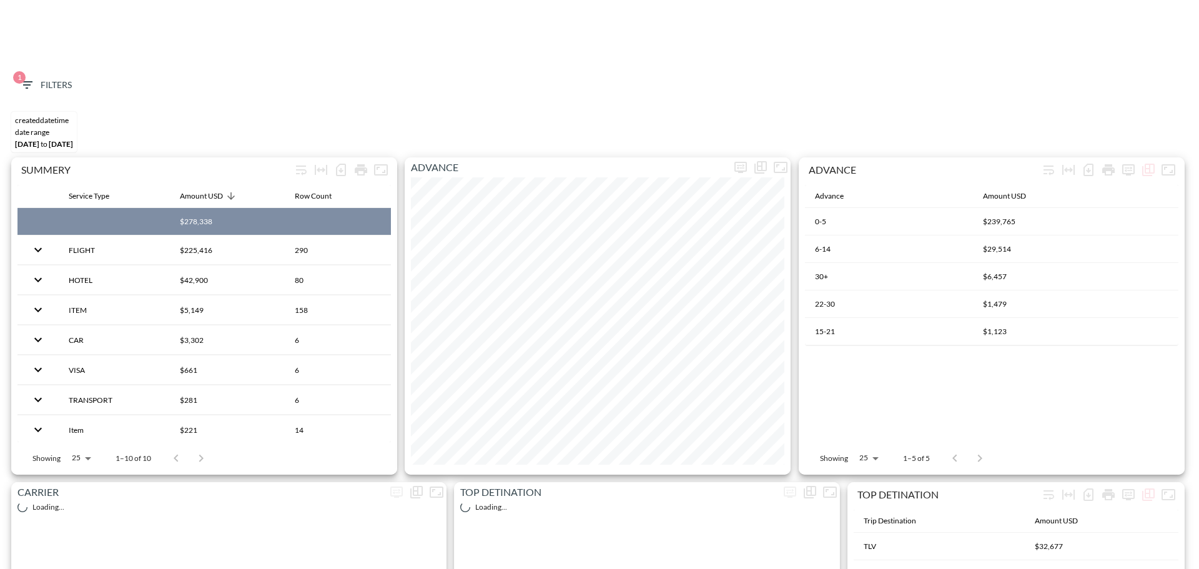
click at [52, 86] on span "1 Filters" at bounding box center [45, 85] width 52 height 16
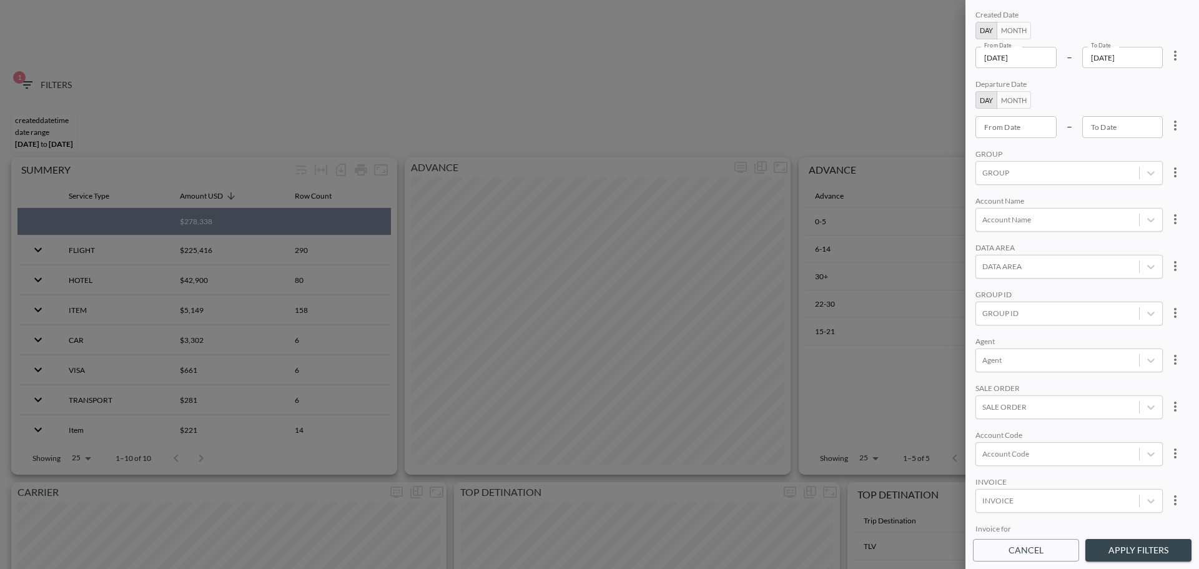
click at [1039, 56] on input "[DATE]" at bounding box center [1015, 57] width 81 height 21
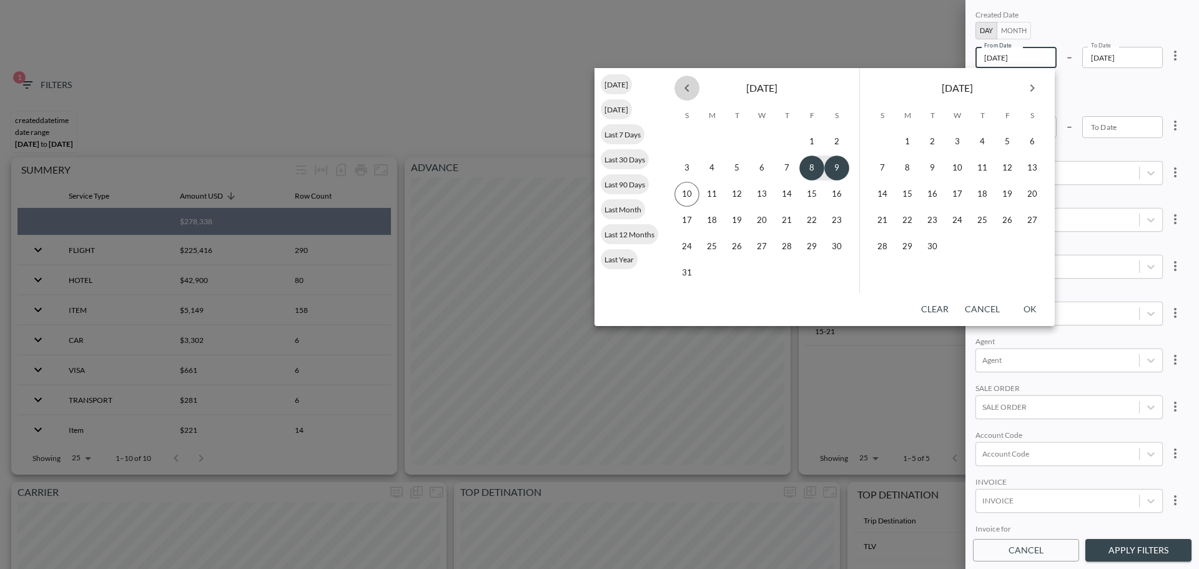
click at [684, 89] on icon "Previous month" at bounding box center [686, 88] width 15 height 15
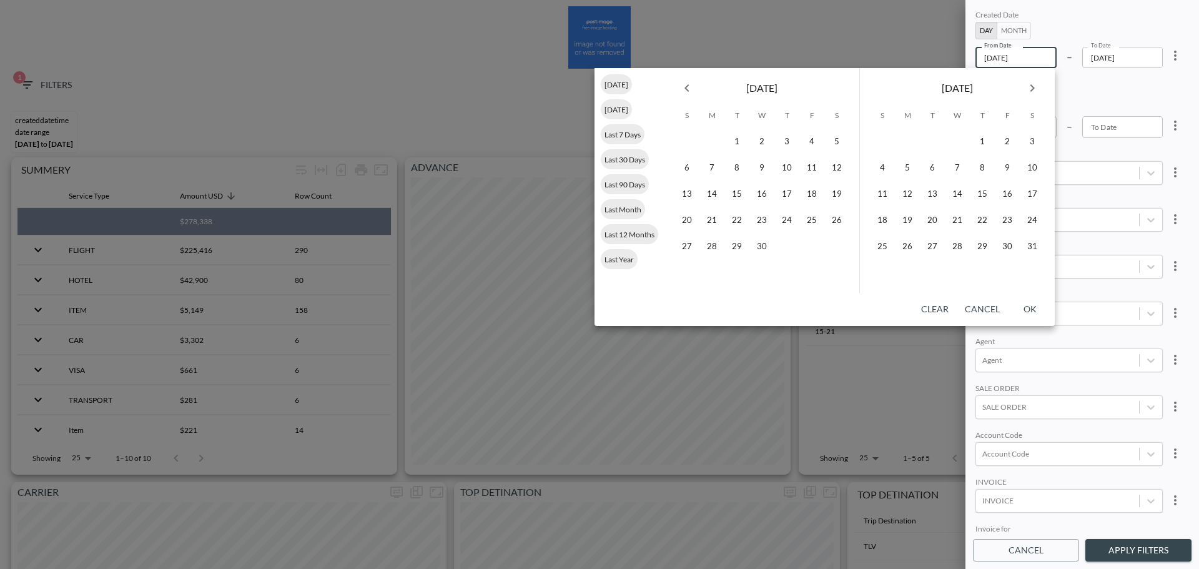
click at [684, 89] on icon "Previous month" at bounding box center [686, 88] width 15 height 15
click at [766, 139] on button "1" at bounding box center [761, 141] width 25 height 25
type input "[DATE]"
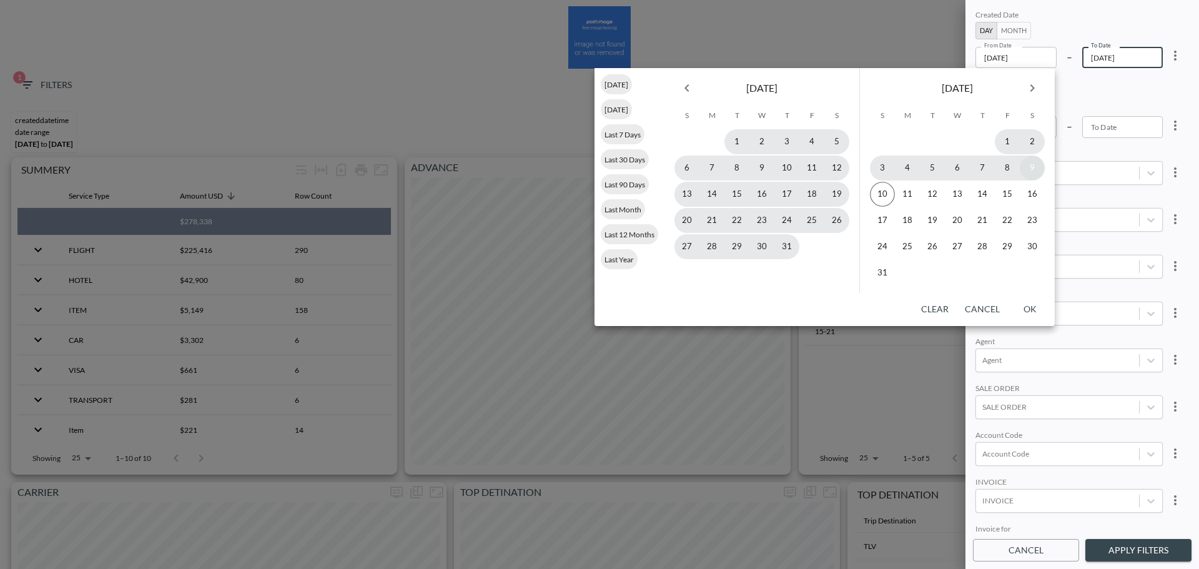
click at [1030, 169] on button "9" at bounding box center [1032, 167] width 25 height 25
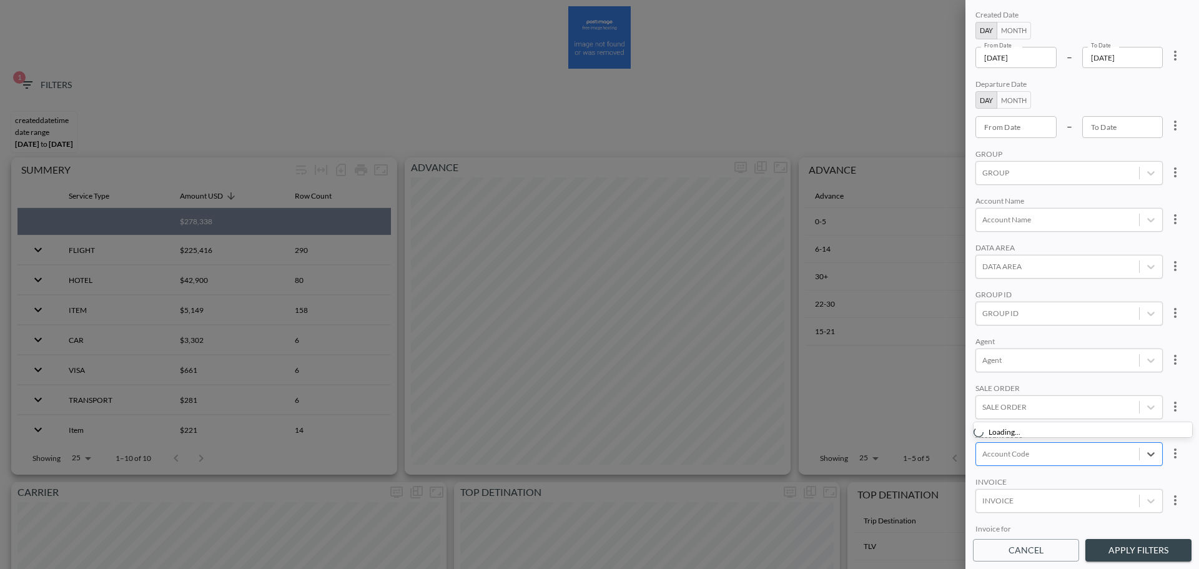
click at [1032, 456] on div at bounding box center [1057, 454] width 150 height 12
click at [989, 411] on input "PARE" at bounding box center [985, 413] width 26 height 26
type input "PARE"
click at [1057, 337] on div "Agent" at bounding box center [1068, 343] width 187 height 12
click at [1135, 553] on button "Apply Filters" at bounding box center [1138, 550] width 106 height 23
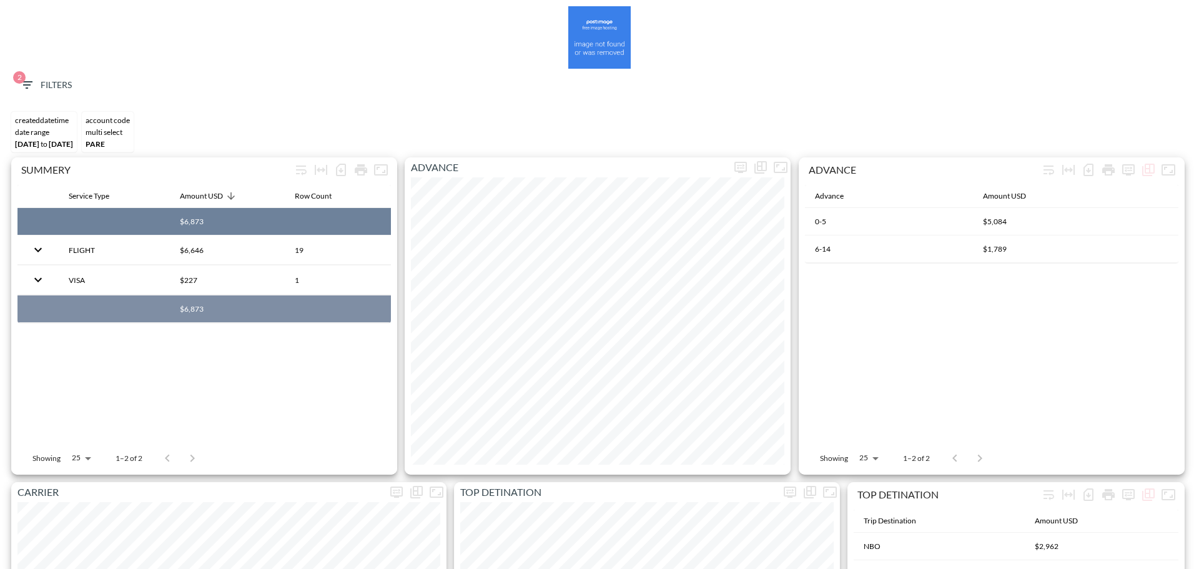
copy th "$6,873"
click at [31, 81] on icon "button" at bounding box center [26, 84] width 11 height 7
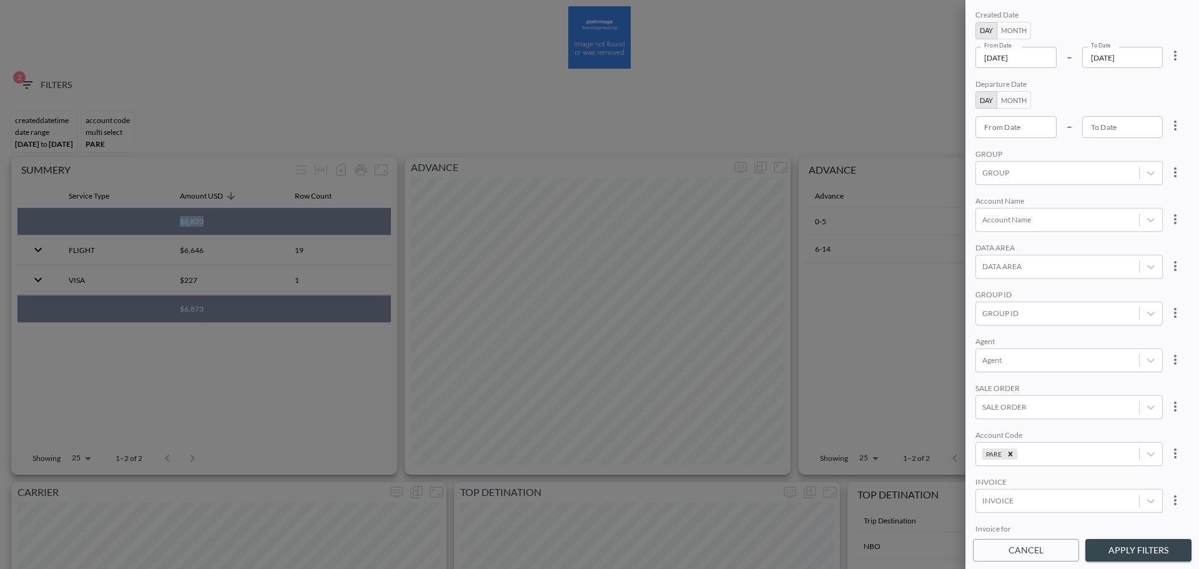
click at [1138, 66] on input "[DATE]" at bounding box center [1122, 57] width 81 height 21
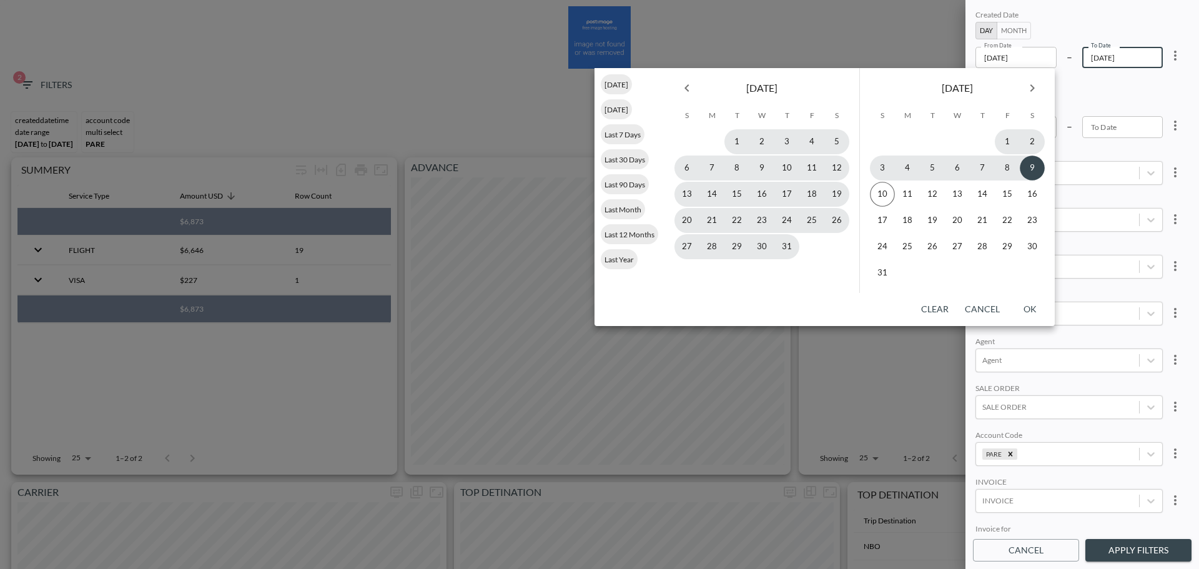
click at [686, 87] on icon "Previous month" at bounding box center [686, 88] width 15 height 15
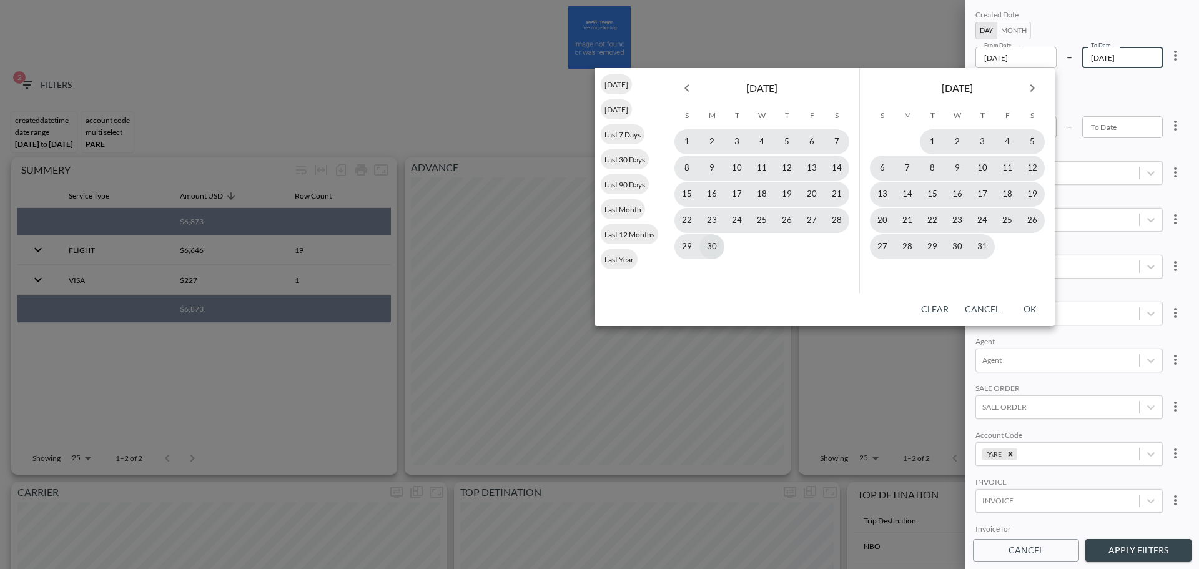
click at [711, 248] on button "30" at bounding box center [711, 246] width 25 height 25
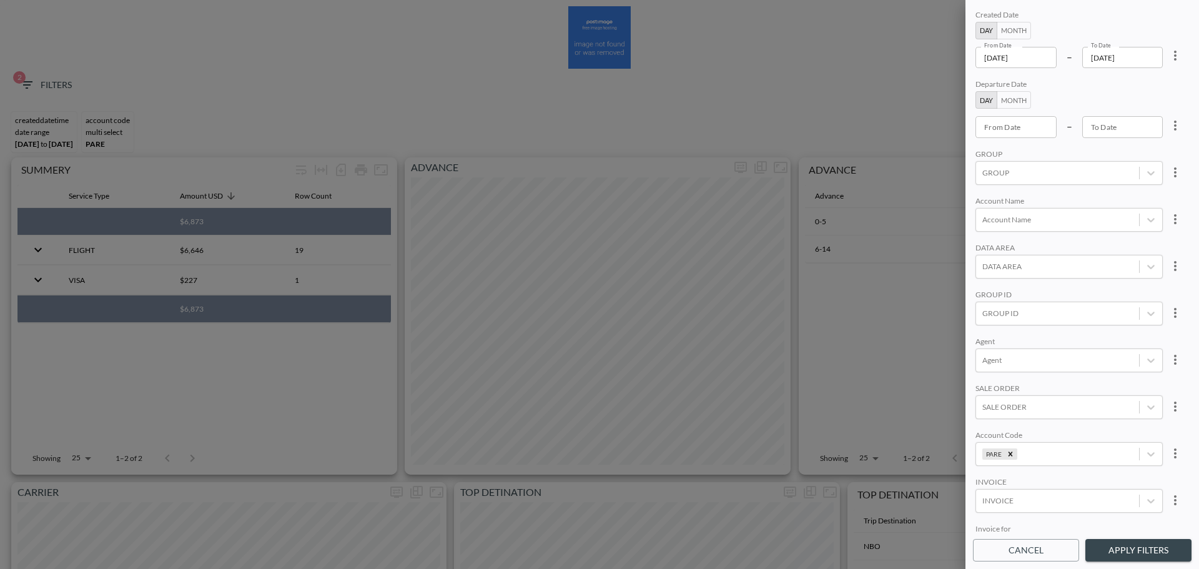
type input "[DATE]"
click at [1010, 450] on icon "Remove PARE" at bounding box center [1010, 454] width 9 height 9
click at [1023, 312] on div at bounding box center [1057, 313] width 150 height 12
type input "פ"
click at [979, 249] on input "Pentera" at bounding box center [985, 251] width 26 height 26
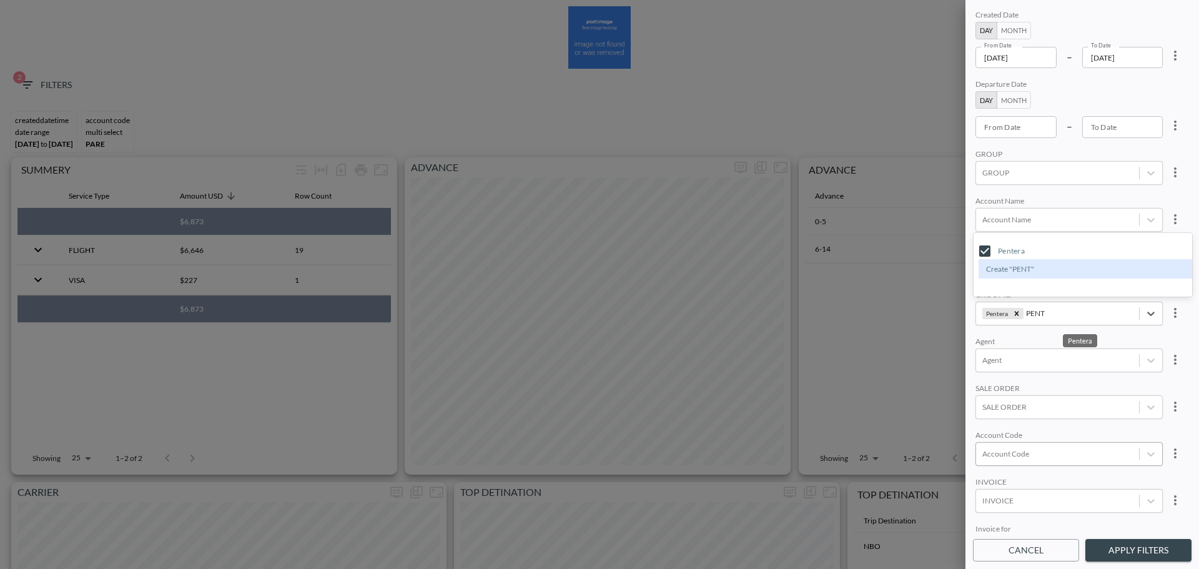
type input "PENT"
click at [1082, 195] on div "Created Date Day Month From Date [DATE] From Date – To Date [DATE] To Date Depa…" at bounding box center [1082, 269] width 219 height 525
click at [1109, 546] on button "Apply Filters" at bounding box center [1138, 550] width 106 height 23
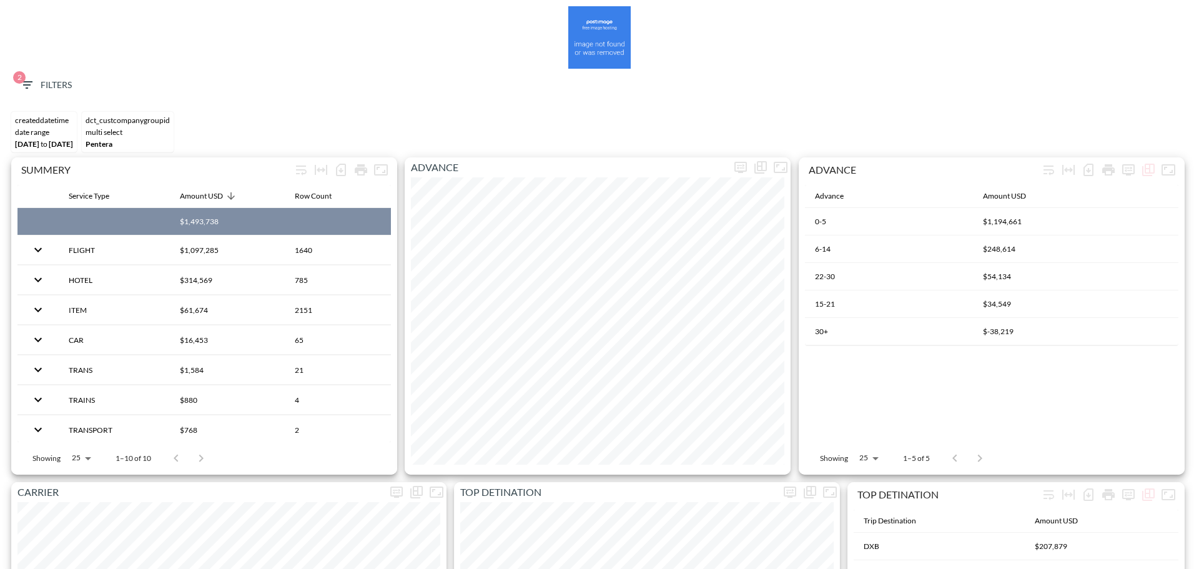
click at [32, 82] on icon "button" at bounding box center [26, 84] width 11 height 7
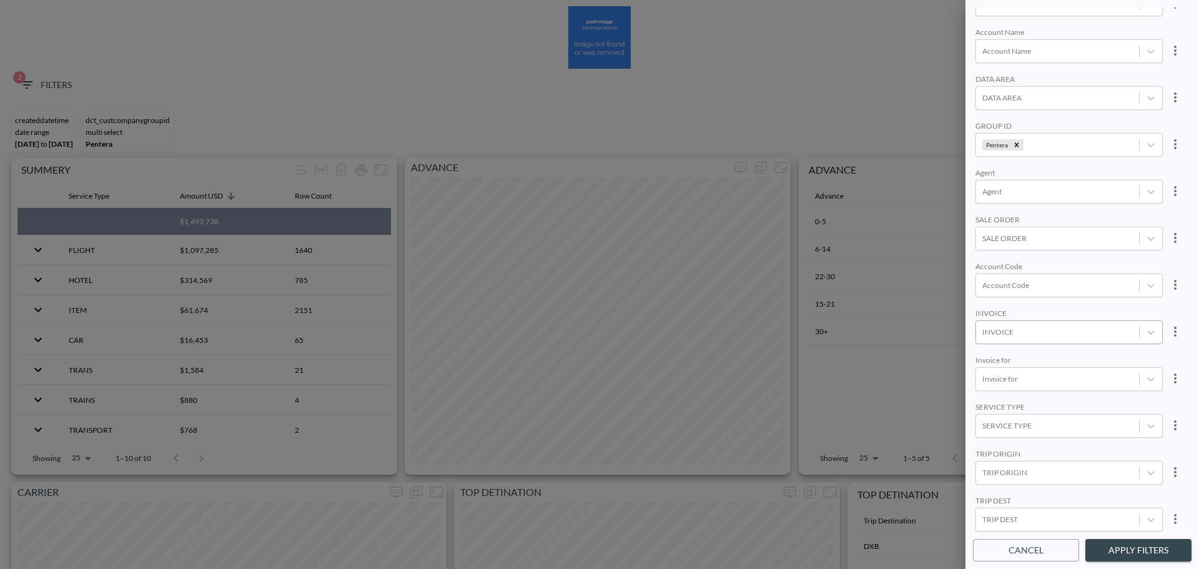
scroll to position [176, 0]
click at [1013, 413] on body "BI.P.EYE, Interactive Analytics Dashboards 2 Filters CREATEDDATETIME DATE RANGE…" at bounding box center [599, 284] width 1199 height 569
click at [1003, 312] on div "HOTEL" at bounding box center [1083, 308] width 219 height 19
click at [1130, 551] on button "Apply Filters" at bounding box center [1138, 550] width 106 height 23
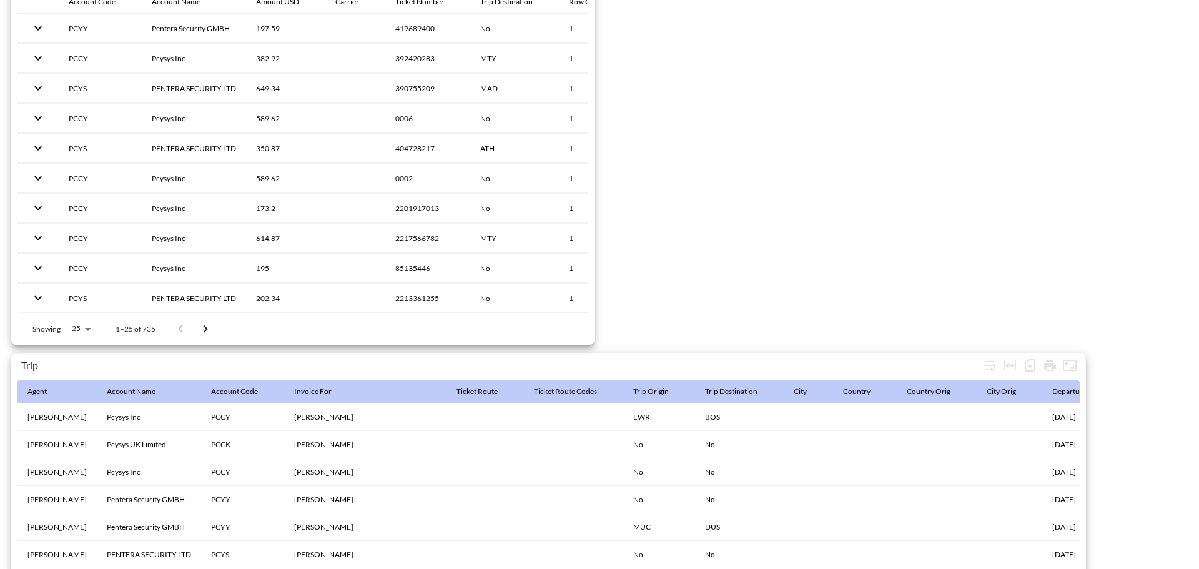
scroll to position [1964, 0]
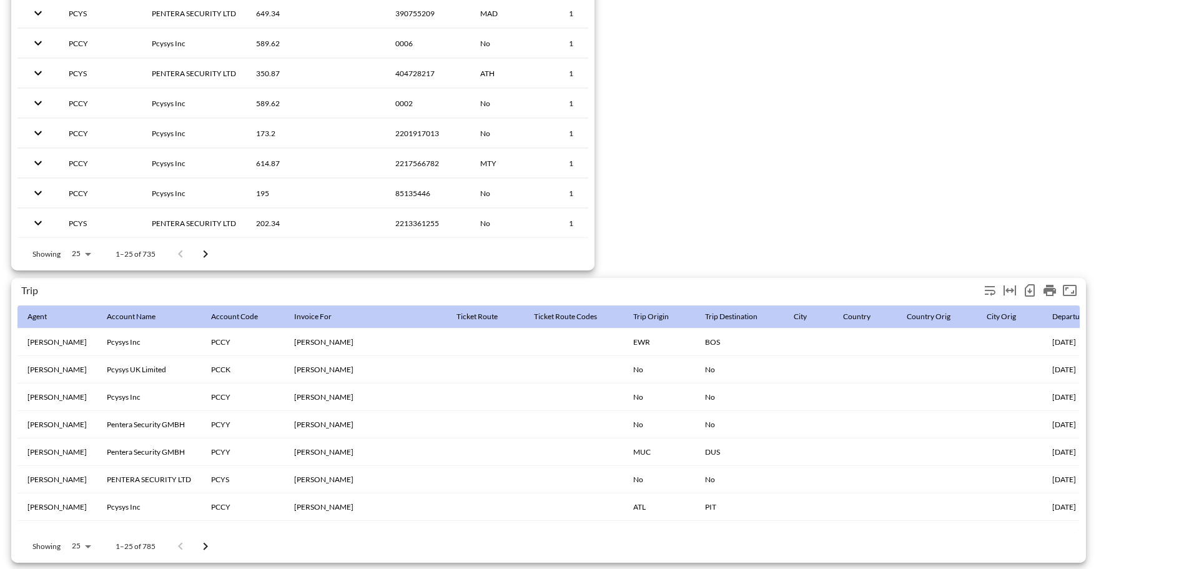
click at [1033, 285] on icon "Number of rows selected for download: 785" at bounding box center [1029, 290] width 15 height 15
